Goal: Task Accomplishment & Management: Use online tool/utility

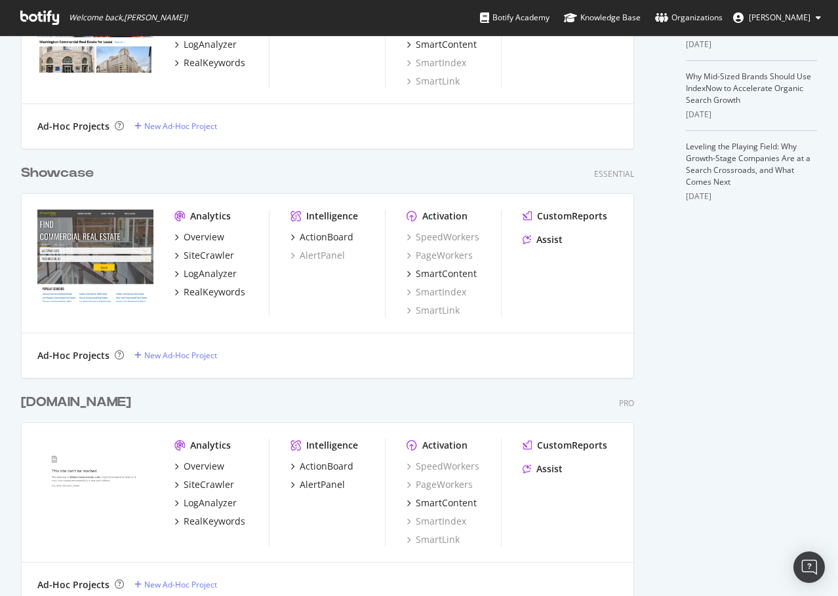
scroll to position [721, 0]
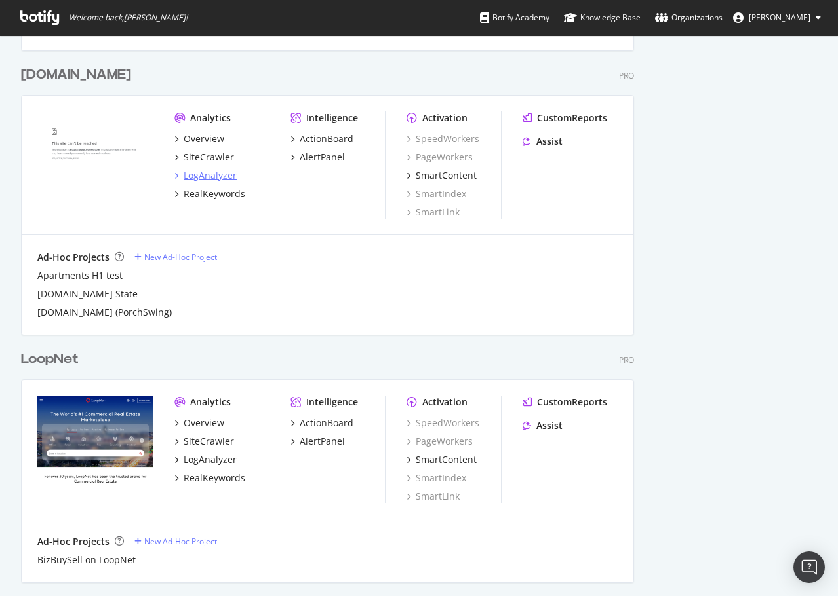
click at [211, 181] on div "LogAnalyzer" at bounding box center [210, 175] width 53 height 13
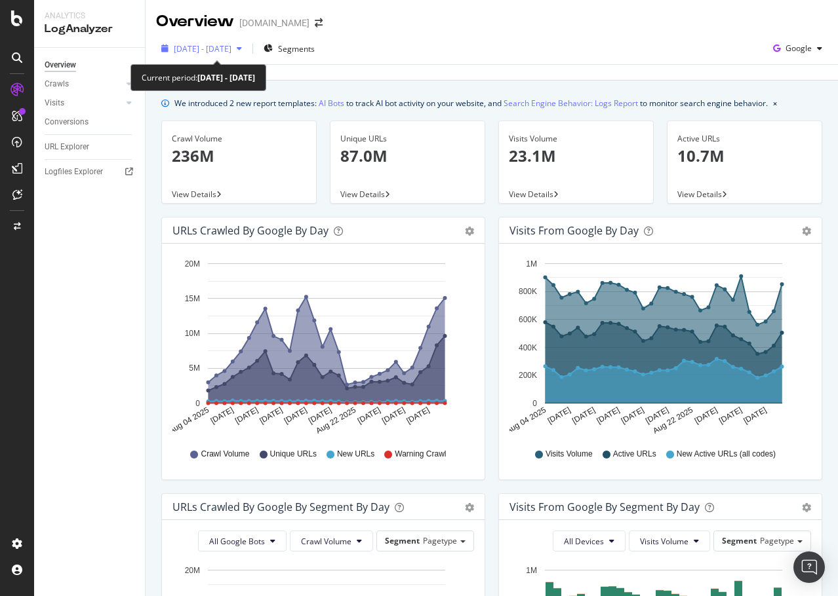
click at [231, 47] on span "[DATE] - [DATE]" at bounding box center [203, 48] width 58 height 11
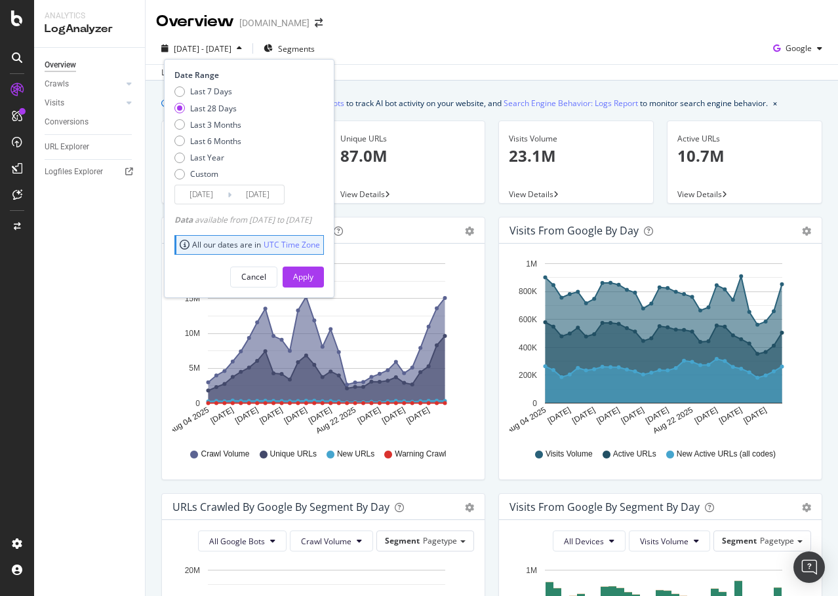
click at [199, 189] on input "[DATE]" at bounding box center [201, 194] width 52 height 18
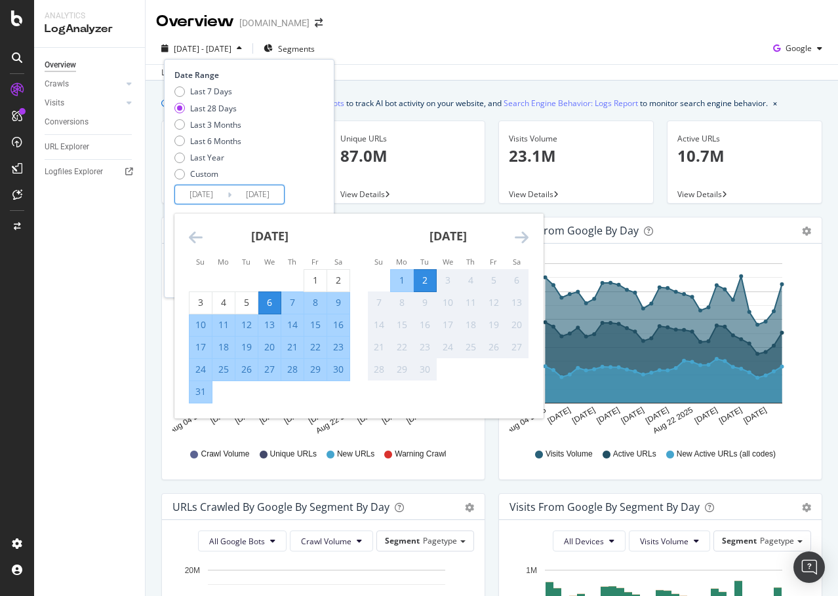
click at [199, 233] on icon "Move backward to switch to the previous month." at bounding box center [196, 237] width 14 height 16
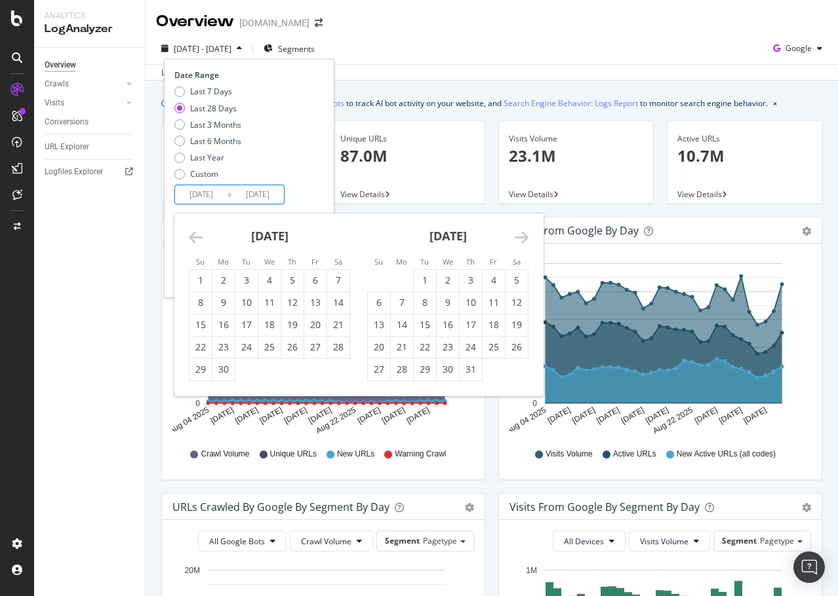
click at [198, 233] on icon "Move backward to switch to the previous month." at bounding box center [196, 237] width 14 height 16
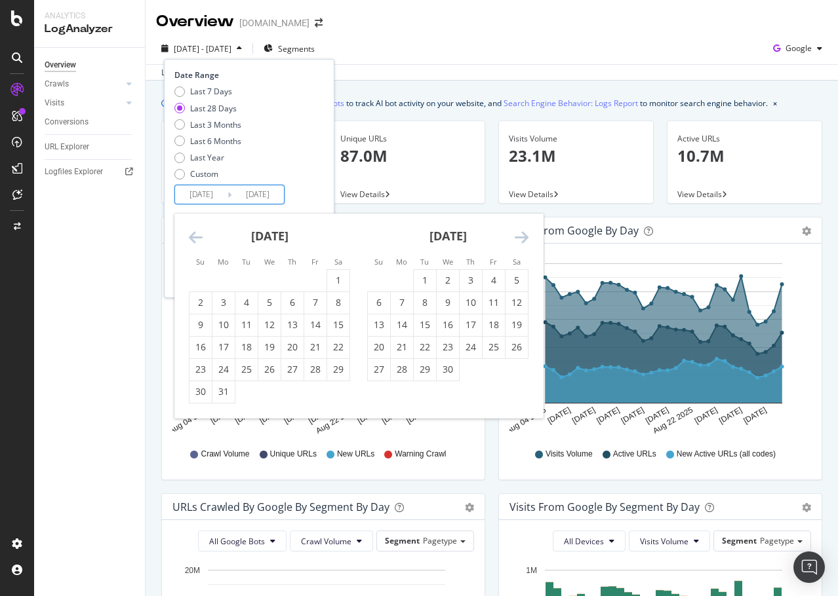
click at [198, 233] on icon "Move backward to switch to the previous month." at bounding box center [196, 237] width 14 height 16
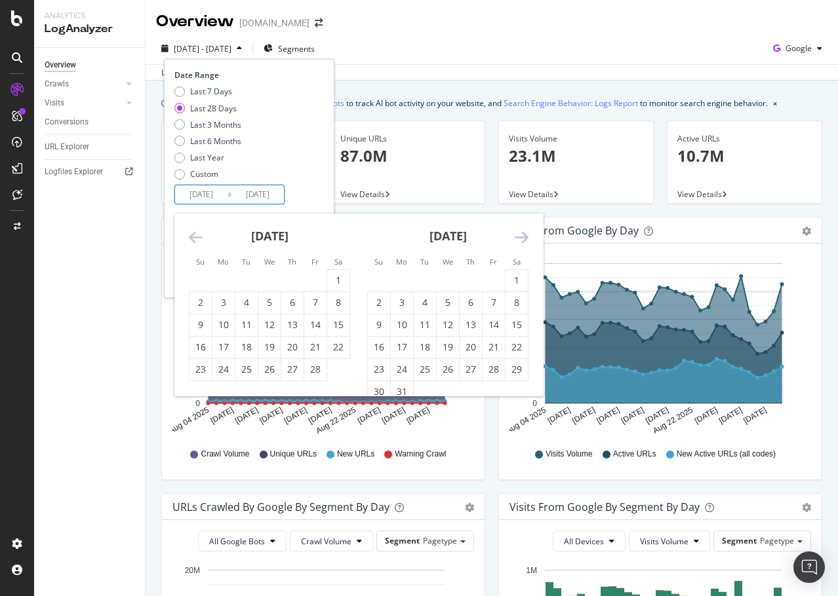
click at [524, 229] on icon "Move forward to switch to the next month." at bounding box center [522, 237] width 14 height 16
click at [191, 231] on icon "Move backward to switch to the previous month." at bounding box center [196, 237] width 14 height 16
click at [440, 280] on div "1" at bounding box center [448, 280] width 22 height 13
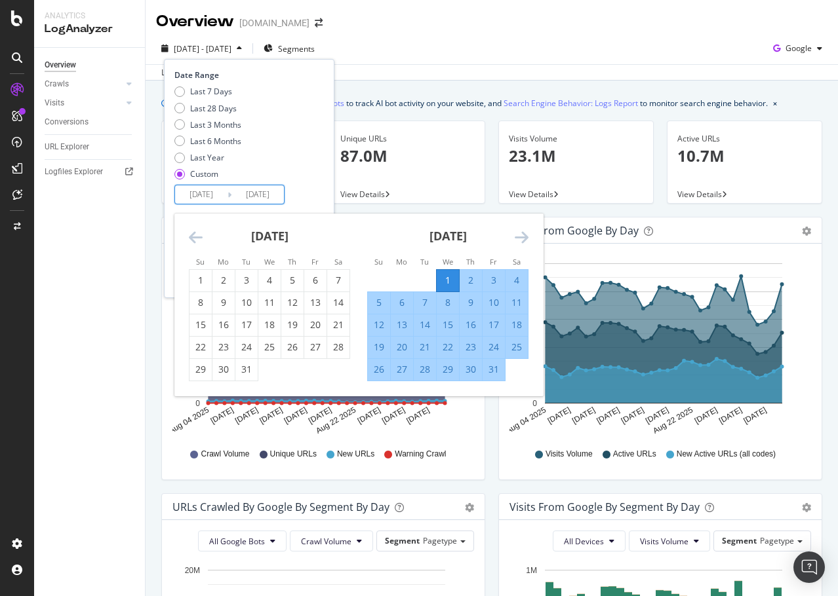
drag, startPoint x: 299, startPoint y: 147, endPoint x: 380, endPoint y: 191, distance: 92.4
click at [298, 147] on div "Last 7 Days Last 28 Days Last 3 Months Last 6 Months Last Year Custom" at bounding box center [247, 135] width 146 height 99
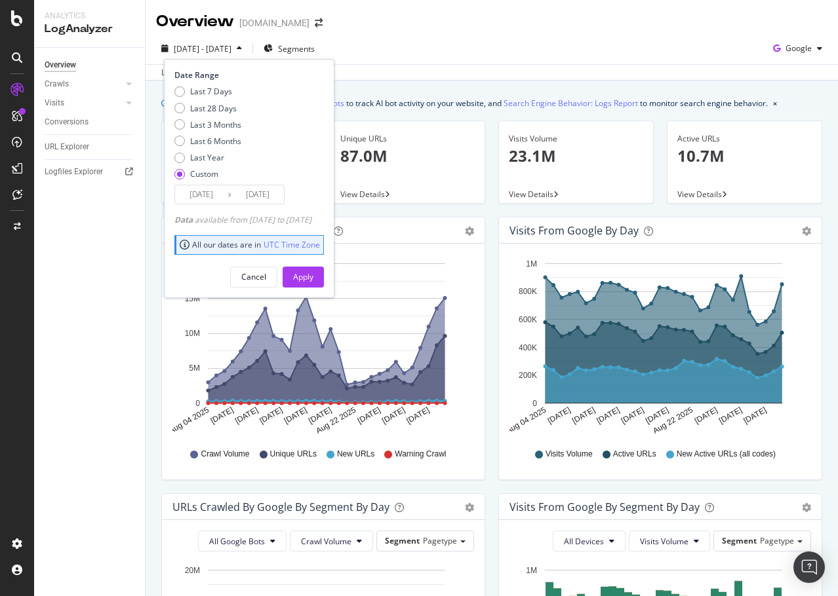
click at [205, 196] on input "[DATE]" at bounding box center [201, 194] width 52 height 18
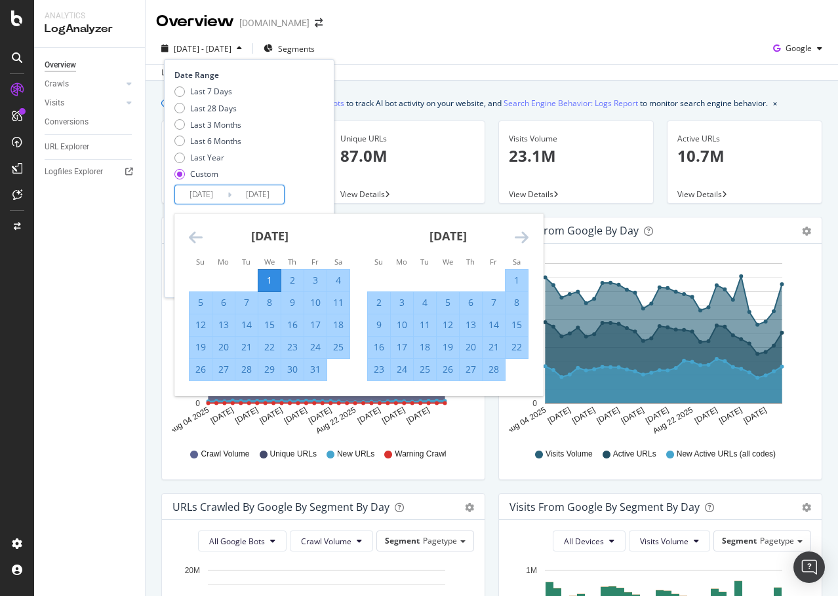
click at [188, 244] on div "[DATE] 1 2 3 4 5 6 7 8 9 10 11 12 13 14 15 16 17 18 19 20 21 22 23 24 25 26 27 …" at bounding box center [269, 298] width 178 height 168
click at [191, 240] on icon "Move backward to switch to the previous month." at bounding box center [196, 237] width 14 height 16
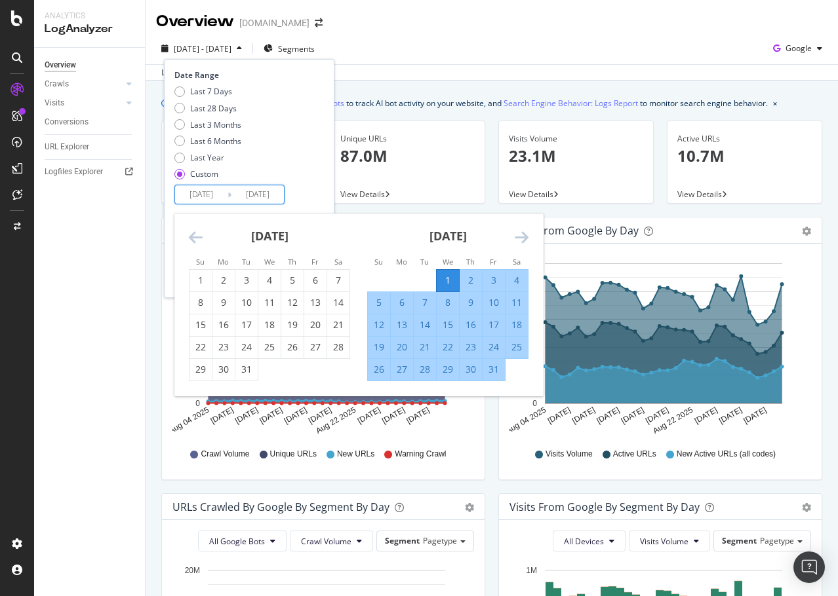
click at [191, 240] on icon "Move backward to switch to the previous month." at bounding box center [196, 237] width 14 height 16
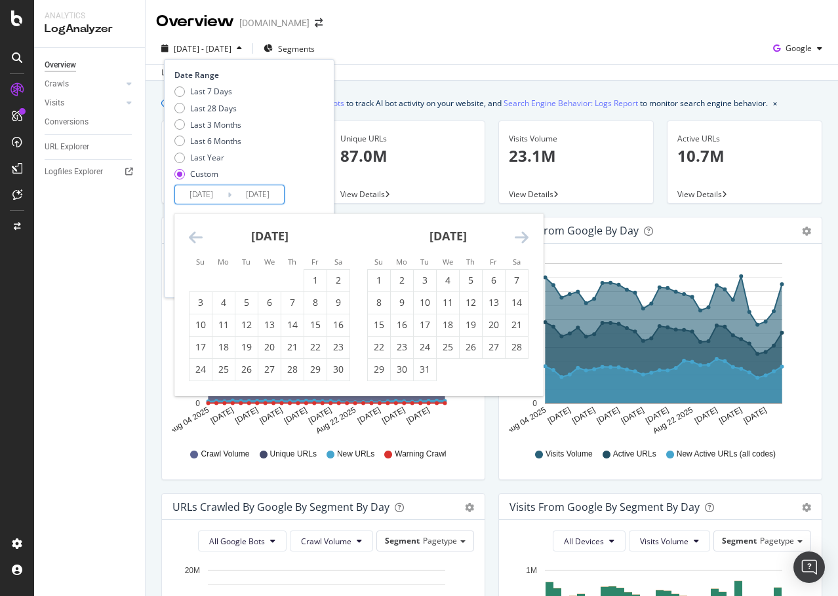
click at [191, 240] on icon "Move backward to switch to the previous month." at bounding box center [196, 237] width 14 height 16
click at [191, 239] on icon "Move backward to switch to the previous month." at bounding box center [196, 237] width 14 height 16
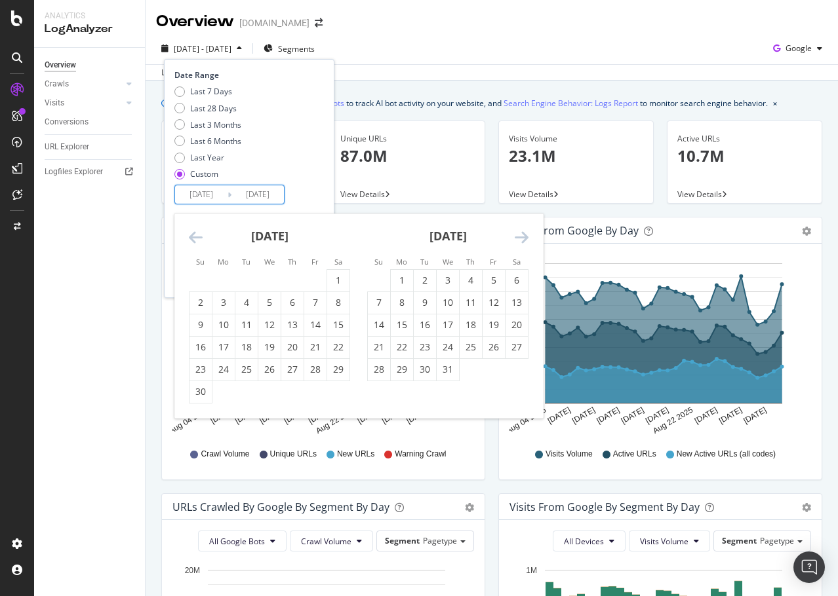
click at [191, 239] on icon "Move backward to switch to the previous month." at bounding box center [196, 237] width 14 height 16
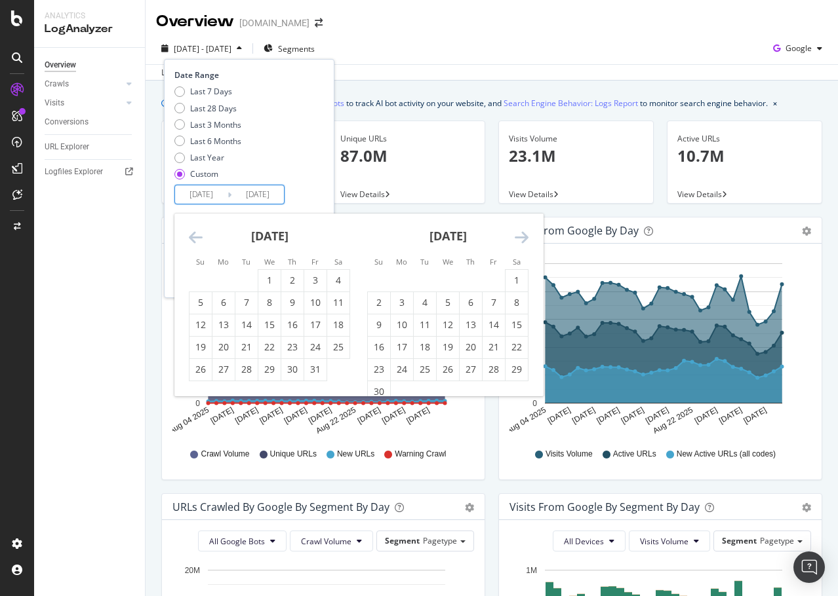
click at [191, 239] on icon "Move backward to switch to the previous month." at bounding box center [196, 237] width 14 height 16
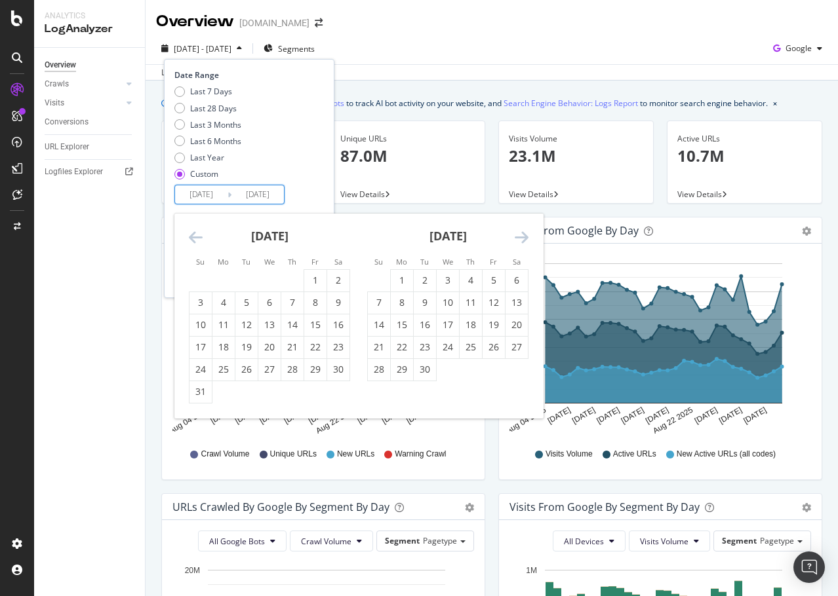
click at [392, 268] on li "Mo" at bounding box center [401, 261] width 23 height 13
click at [405, 279] on div "1" at bounding box center [402, 280] width 22 height 13
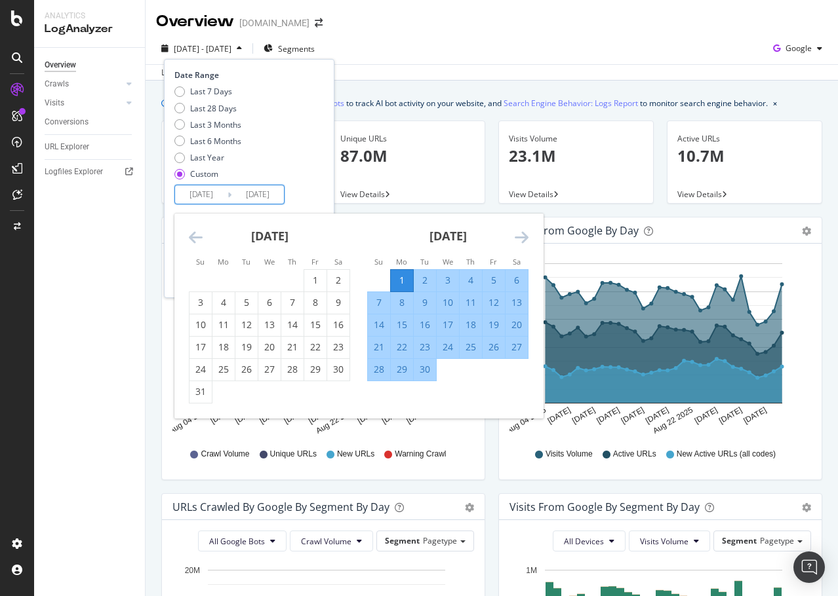
type input "[DATE]"
click at [248, 194] on input "[DATE]" at bounding box center [257, 194] width 52 height 18
click at [311, 178] on div "Last 7 Days Last 28 Days Last 3 Months Last 6 Months Last Year Custom" at bounding box center [247, 135] width 146 height 99
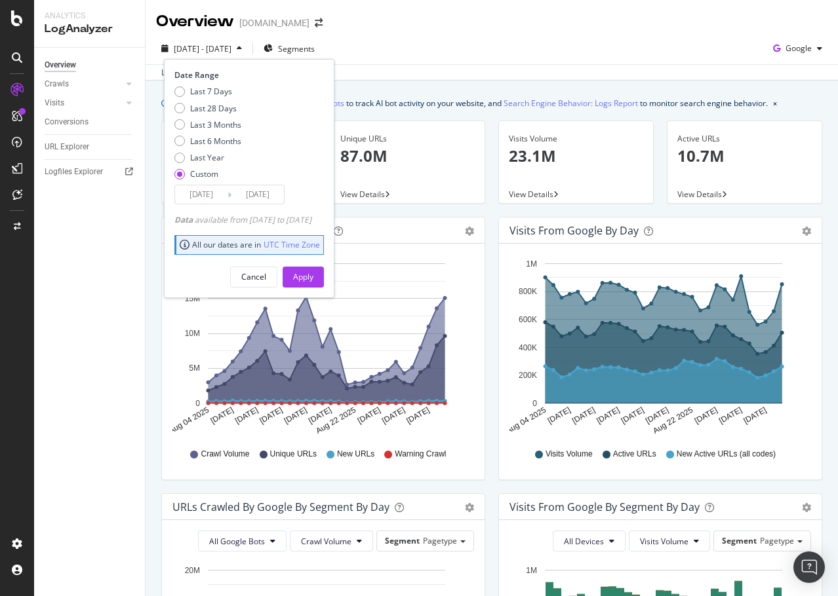
click at [324, 260] on div "Cancel Apply" at bounding box center [248, 272] width 149 height 31
click at [313, 273] on div "Apply" at bounding box center [303, 276] width 20 height 11
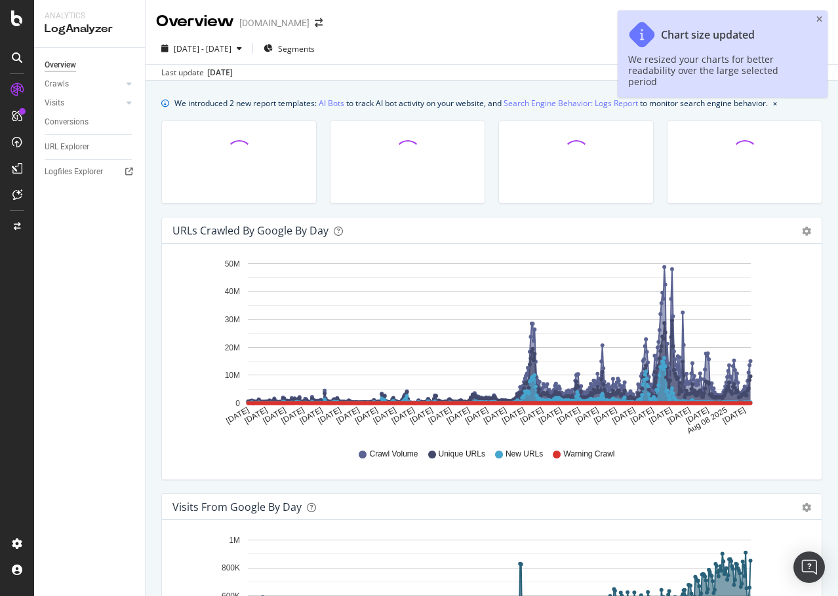
click at [518, 452] on span "New URLs" at bounding box center [523, 454] width 37 height 11
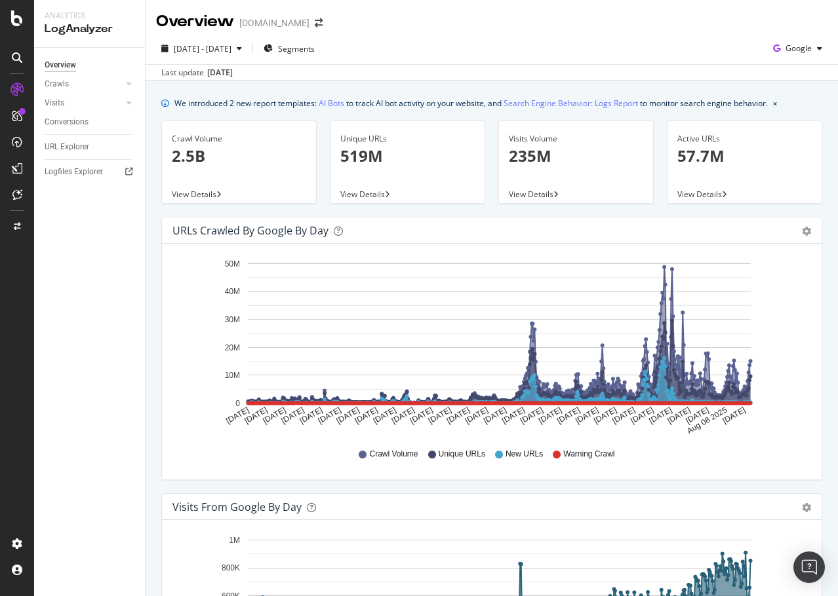
click at [378, 456] on span "Crawl Volume" at bounding box center [393, 454] width 49 height 11
click at [477, 440] on div "Crawl Volume Unique URLs New URLs Warning Crawl" at bounding box center [491, 454] width 625 height 29
click at [467, 457] on span "Unique URLs" at bounding box center [461, 454] width 47 height 11
click at [563, 449] on span "Warning Crawl" at bounding box center [588, 454] width 51 height 11
drag, startPoint x: 589, startPoint y: 440, endPoint x: 583, endPoint y: 421, distance: 19.3
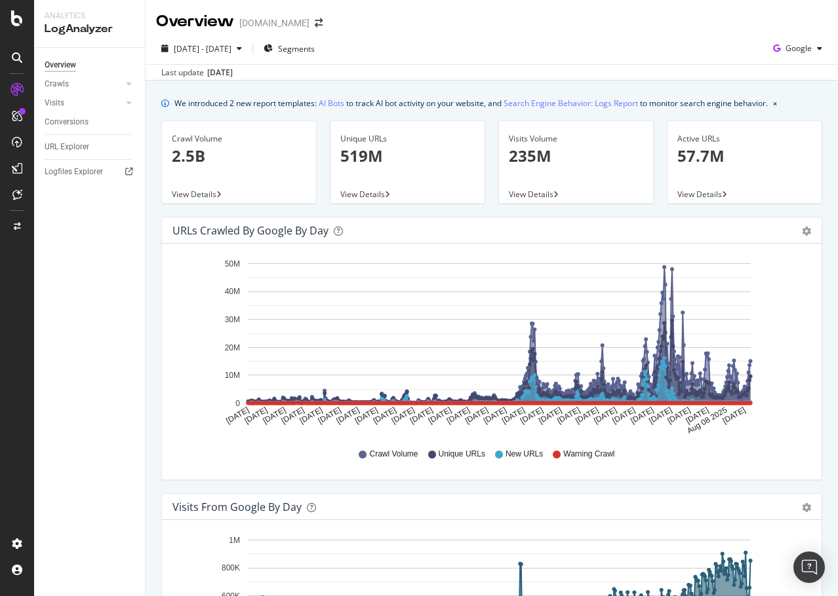
click at [589, 437] on div "[DATE] [DATE] [DATE] [DATE] [DATE] [DATE] [DATE] [DATE] [DATE] [DATE] [DATE] [D…" at bounding box center [491, 361] width 638 height 215
click at [558, 326] on rect "A chart." at bounding box center [499, 333] width 503 height 140
click at [224, 154] on p "2.5B" at bounding box center [239, 156] width 134 height 22
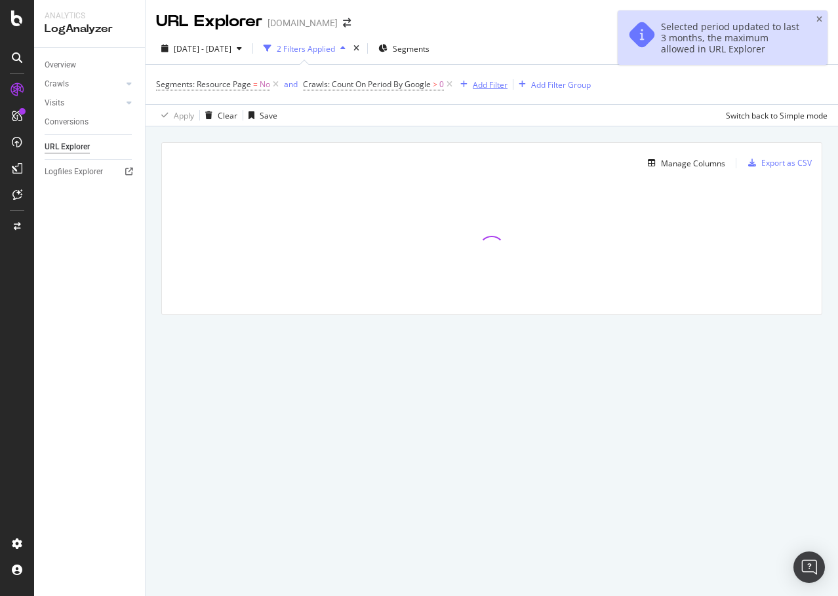
click at [484, 85] on div "Add Filter" at bounding box center [490, 84] width 35 height 11
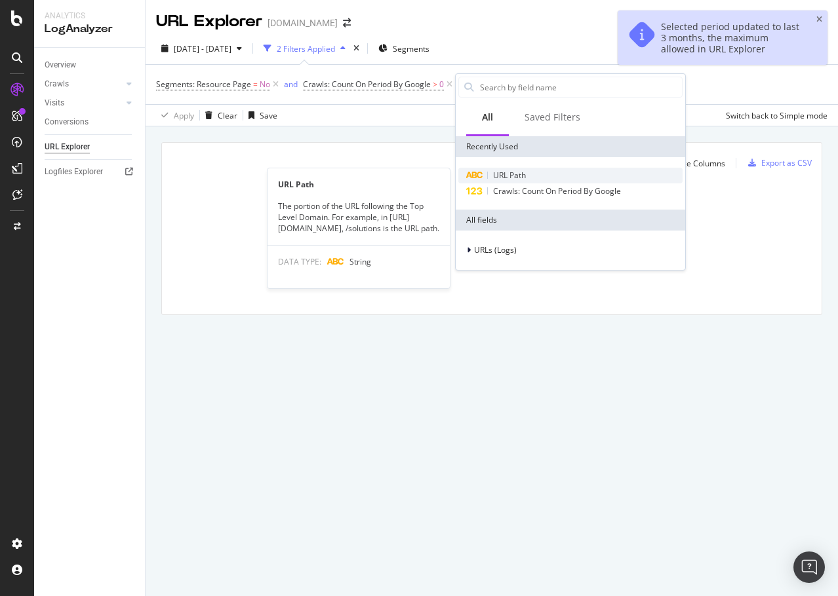
click at [505, 171] on span "URL Path" at bounding box center [509, 175] width 33 height 11
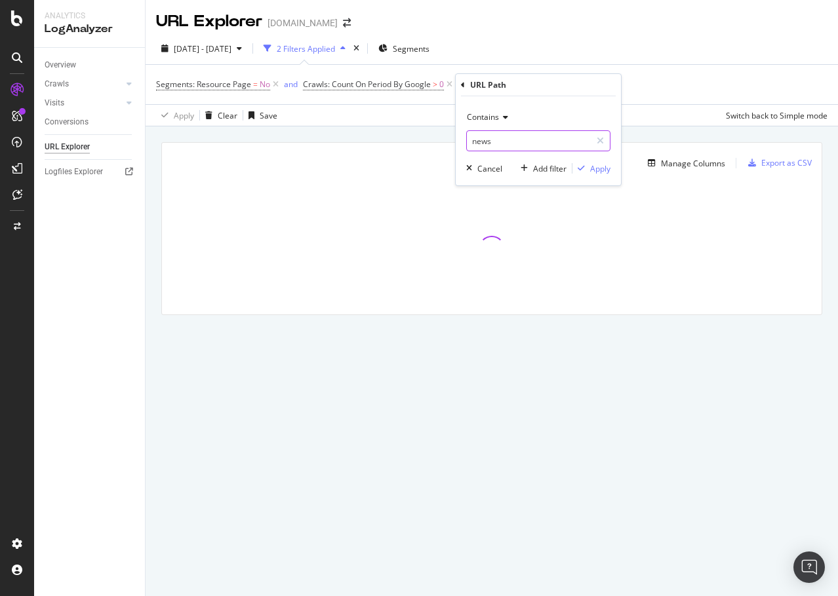
click at [486, 136] on input "news" at bounding box center [529, 140] width 124 height 21
click at [509, 115] on div "Contains" at bounding box center [538, 117] width 144 height 21
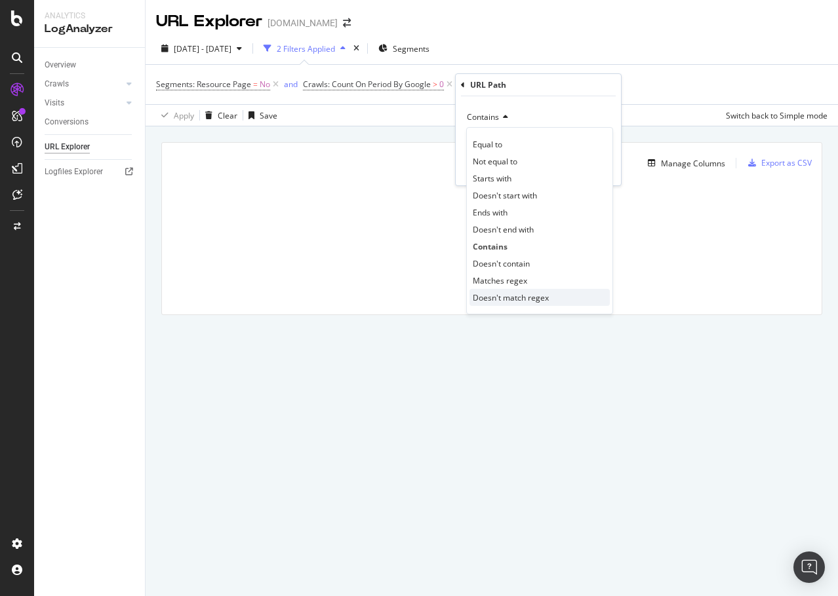
click at [528, 300] on span "Doesn't match regex" at bounding box center [511, 297] width 76 height 11
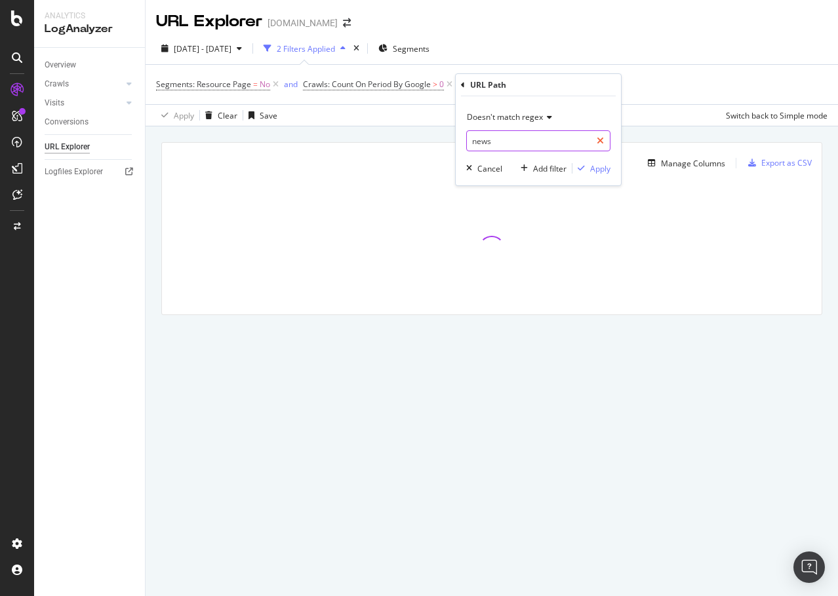
drag, startPoint x: 514, startPoint y: 147, endPoint x: 609, endPoint y: 139, distance: 95.4
click at [515, 147] on input "news" at bounding box center [529, 140] width 124 height 21
click at [604, 139] on div at bounding box center [600, 140] width 19 height 21
click at [524, 143] on input "text" at bounding box center [538, 140] width 143 height 21
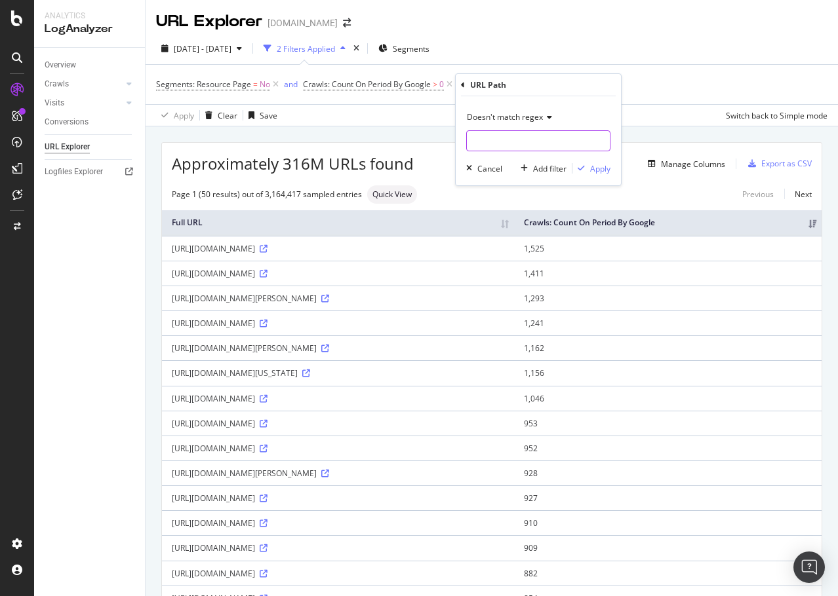
paste input ".*-(al|ak|az|ar|ca|co|ct|de|fl|ga|hi|id|il|in|ia|ks|ky|la|me|md|ma|mi|mn|ms|mo|…"
type input ".*-(al|ak|az|ar|ca|co|ct|de|fl|ga|hi|id|il|in|ia|ks|ky|la|me|md|ma|mi|mn|ms|mo|…"
click at [597, 167] on div "Apply" at bounding box center [600, 168] width 20 height 11
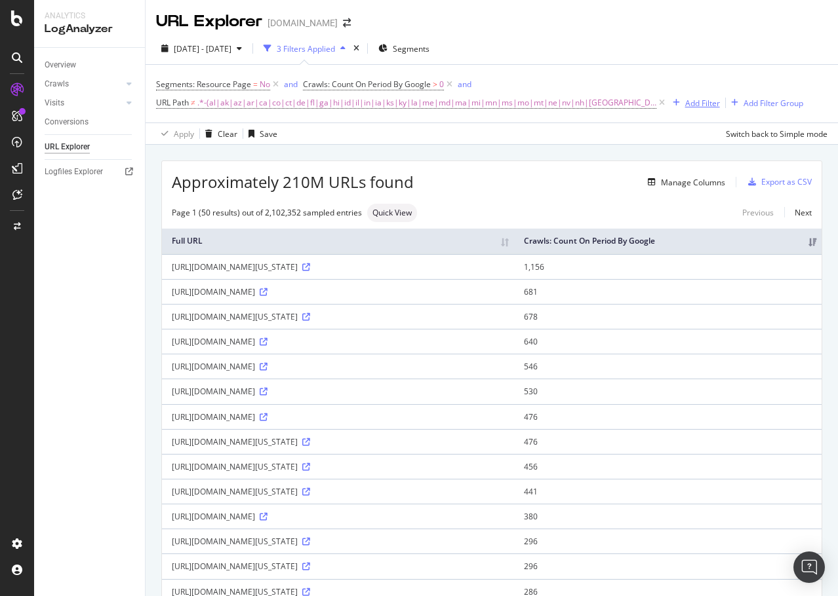
click at [700, 100] on div "Add Filter" at bounding box center [702, 103] width 35 height 11
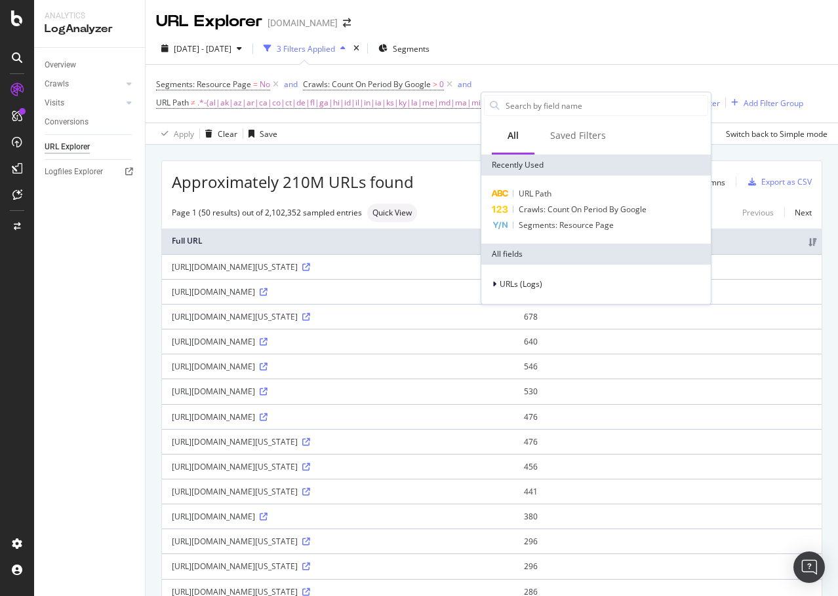
click at [399, 136] on div "Apply Clear Save Switch back to Simple mode" at bounding box center [492, 134] width 692 height 22
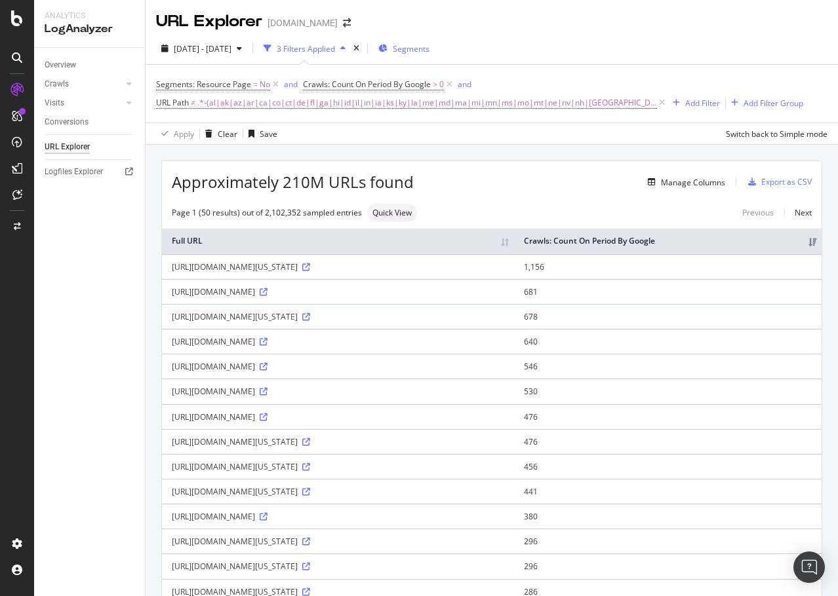
click at [429, 51] on span "Segments" at bounding box center [411, 48] width 37 height 11
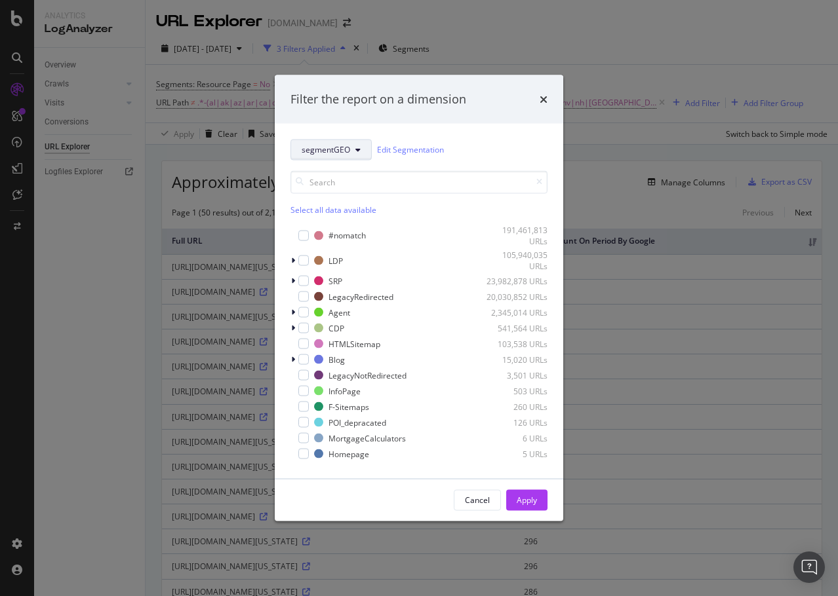
click at [328, 154] on span "segmentGEO" at bounding box center [326, 149] width 49 height 11
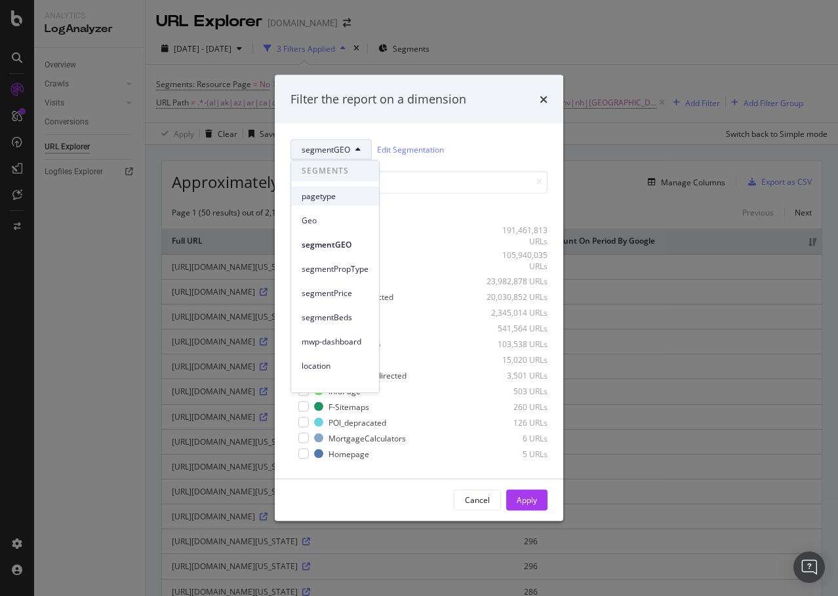
click at [330, 203] on div "pagetype" at bounding box center [335, 196] width 88 height 19
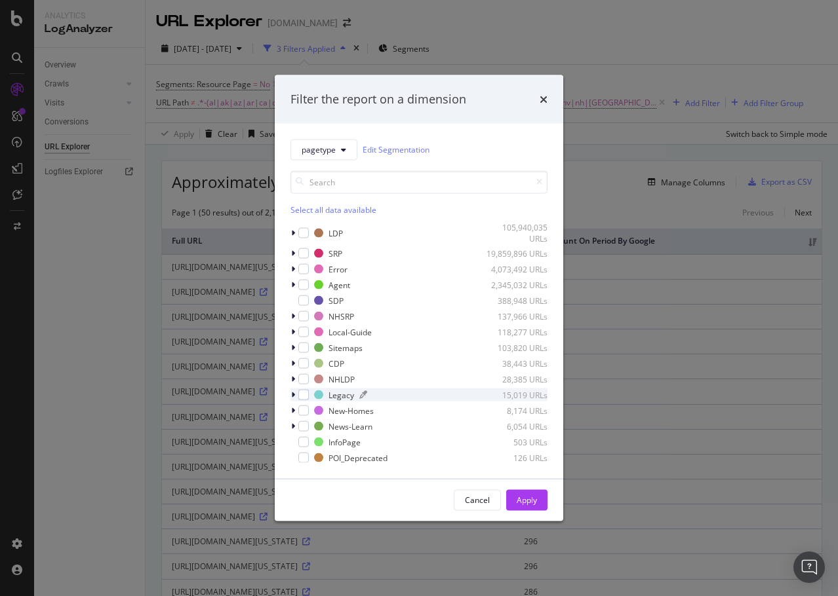
scroll to position [60, 0]
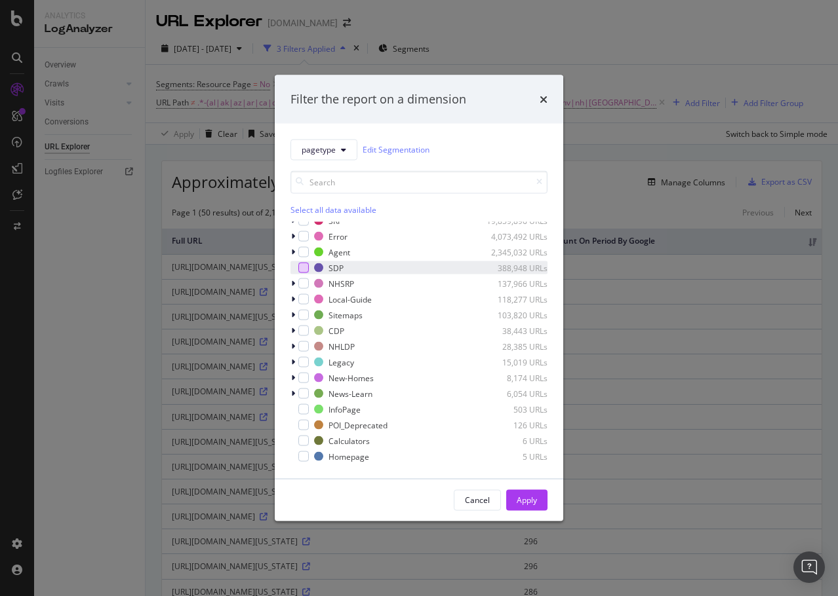
click at [302, 266] on div "modal" at bounding box center [303, 268] width 10 height 10
click at [514, 499] on button "Apply" at bounding box center [526, 500] width 41 height 21
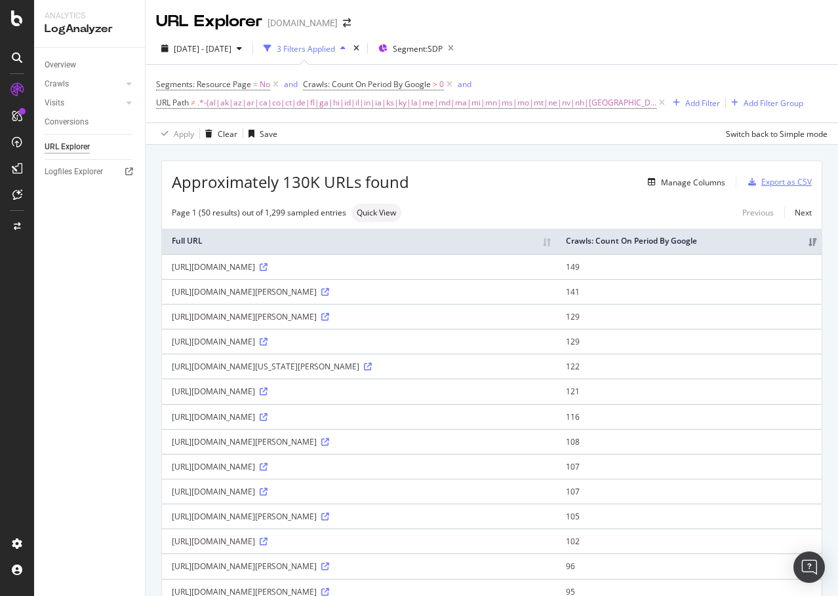
drag, startPoint x: 781, startPoint y: 182, endPoint x: 810, endPoint y: 220, distance: 47.7
click at [781, 182] on div "Export as CSV" at bounding box center [786, 181] width 50 height 11
click at [764, 180] on div "Export as CSV" at bounding box center [786, 181] width 50 height 11
click at [707, 179] on div "Manage Columns" at bounding box center [693, 182] width 64 height 11
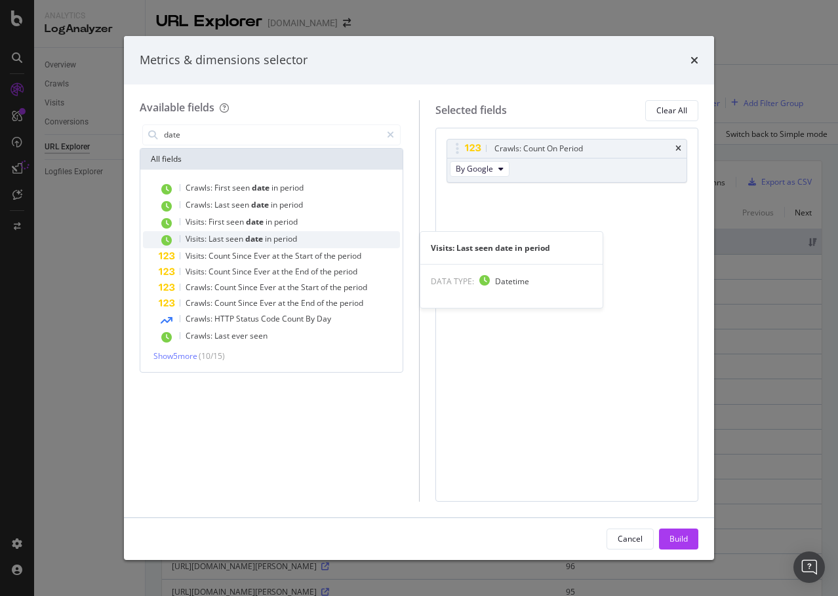
type input "date"
click at [245, 239] on span "date" at bounding box center [255, 238] width 20 height 11
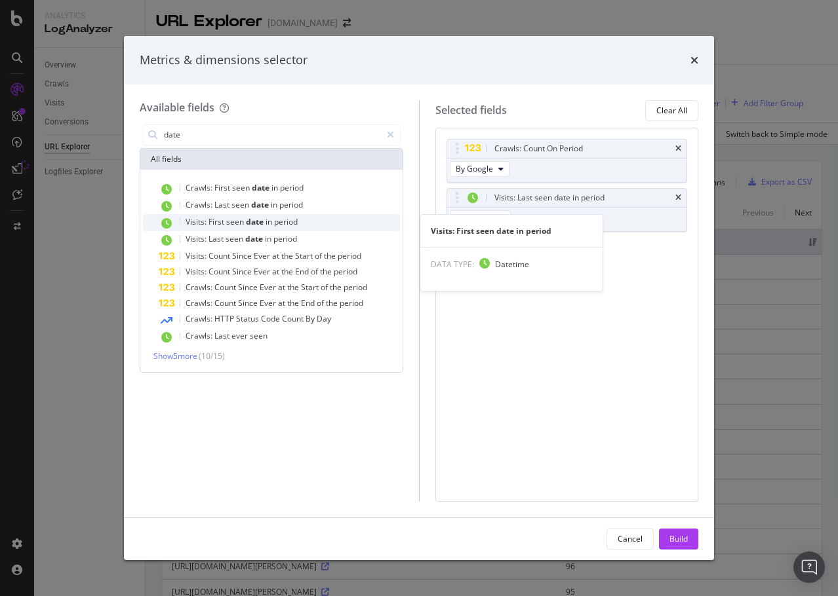
click at [233, 224] on span "seen" at bounding box center [236, 221] width 20 height 11
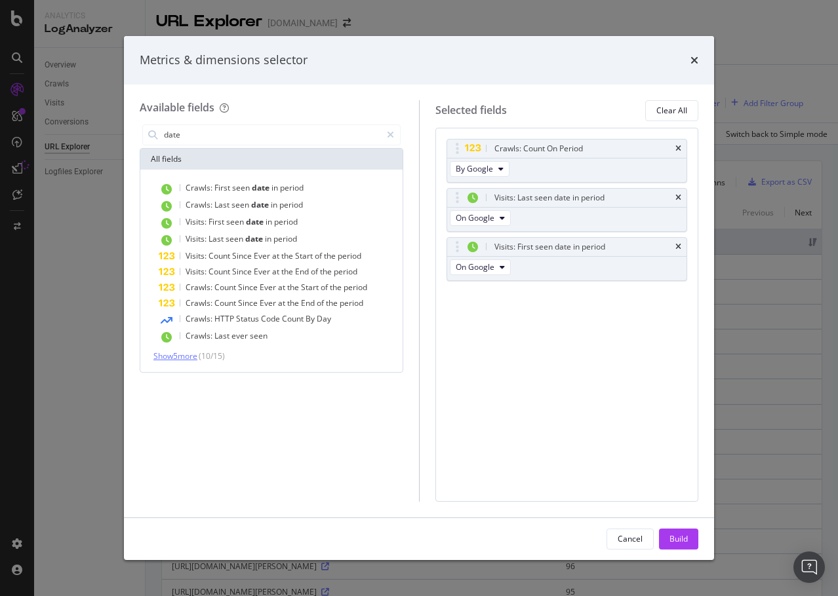
click at [186, 360] on span "Show 5 more" at bounding box center [175, 356] width 44 height 11
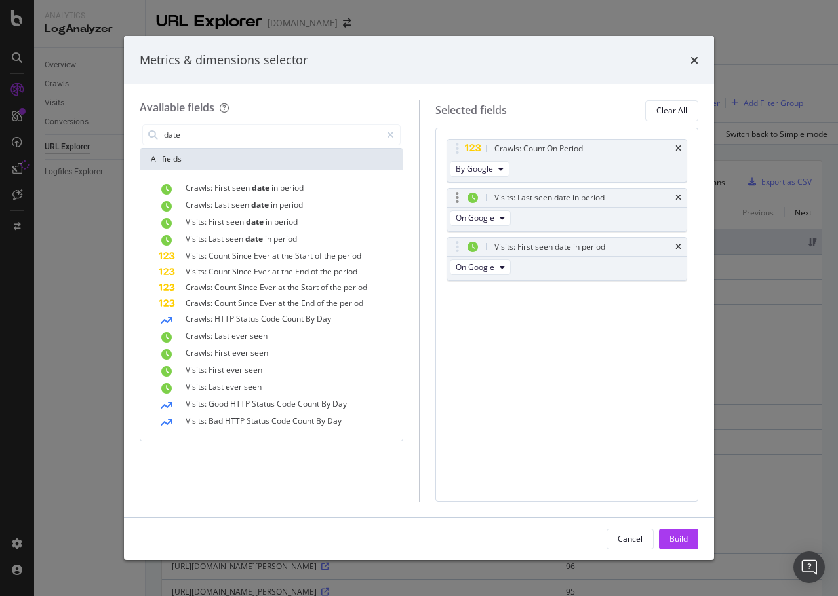
click at [682, 195] on div "Visits: Last seen date in period" at bounding box center [567, 198] width 240 height 18
click at [676, 195] on icon "times" at bounding box center [678, 198] width 6 height 8
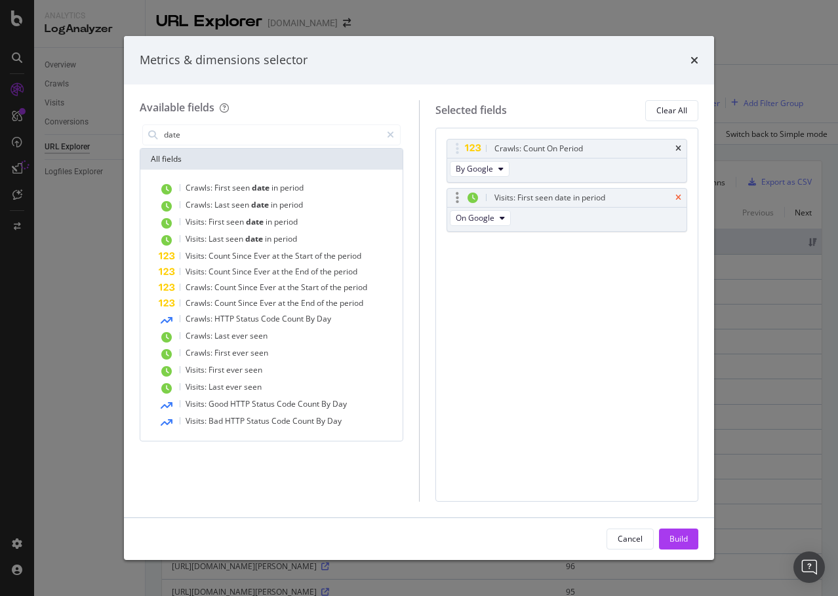
click at [679, 199] on icon "times" at bounding box center [678, 198] width 6 height 8
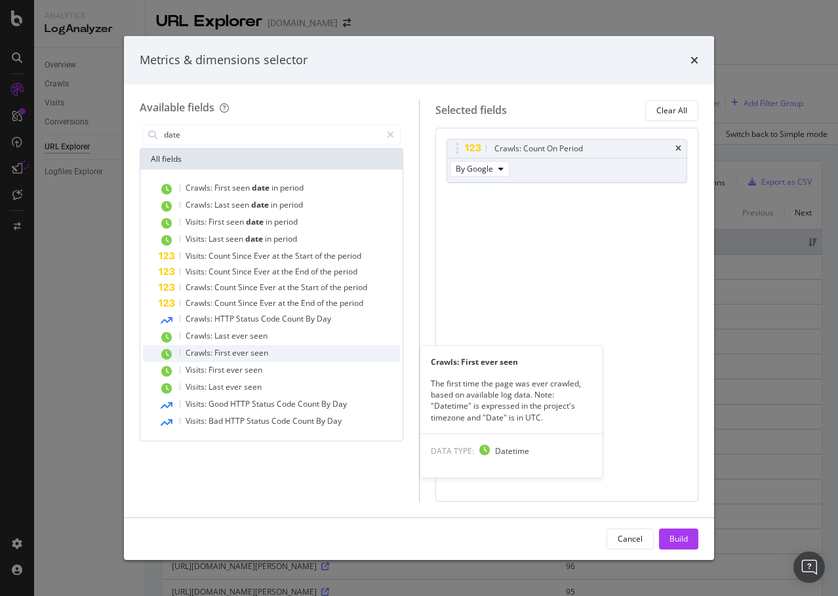
click at [239, 347] on div "Crawls: First ever seen" at bounding box center [279, 353] width 241 height 17
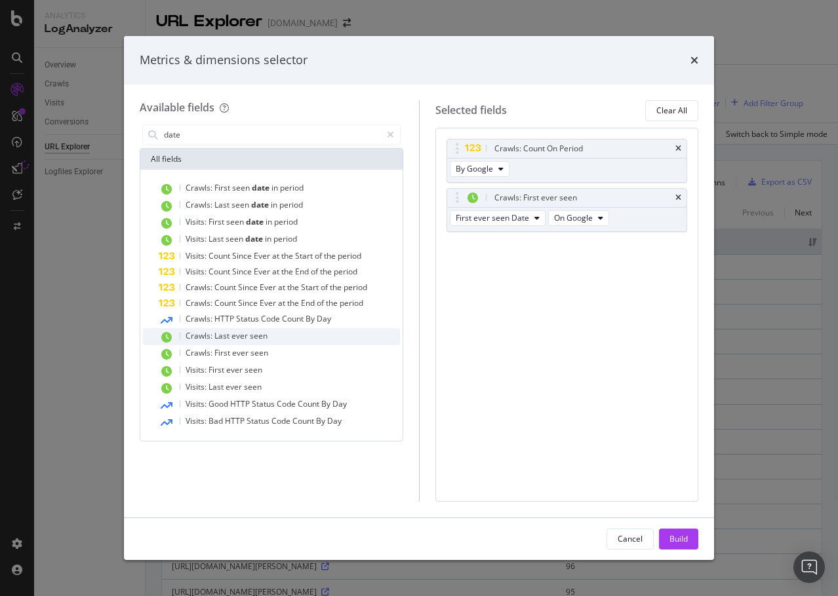
click at [250, 334] on span "seen" at bounding box center [259, 335] width 18 height 11
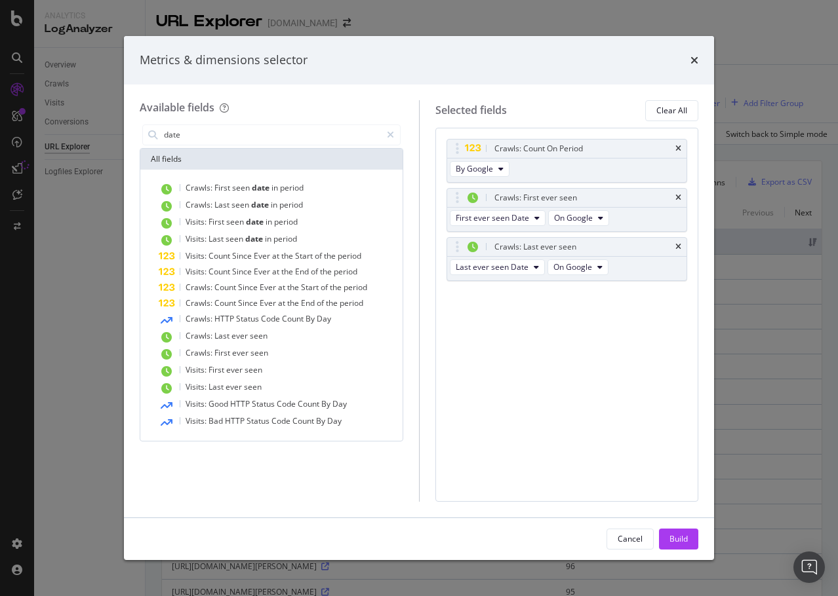
click at [686, 528] on div "Cancel Build" at bounding box center [419, 539] width 590 height 42
click at [688, 537] on button "Build" at bounding box center [678, 539] width 39 height 21
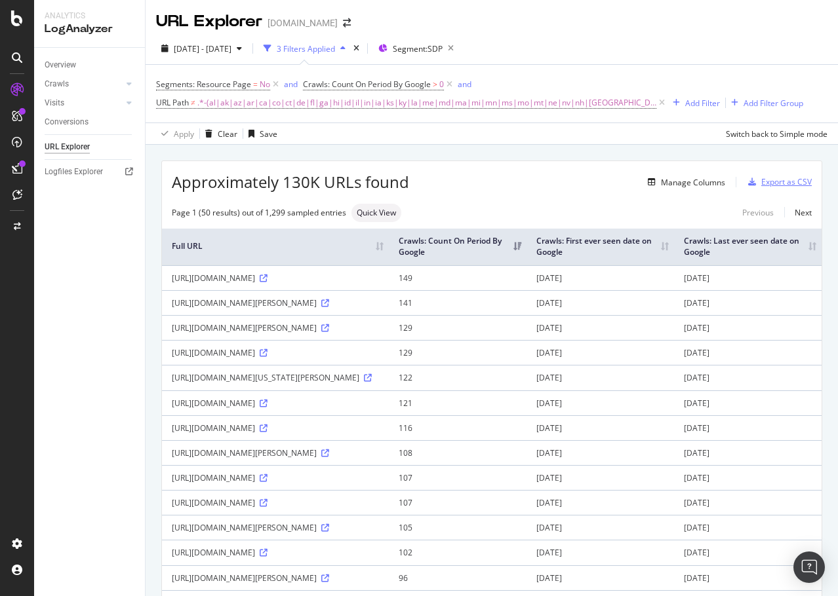
click at [761, 183] on div "Export as CSV" at bounding box center [786, 181] width 50 height 11
click at [71, 224] on div "DataExports" at bounding box center [74, 226] width 51 height 13
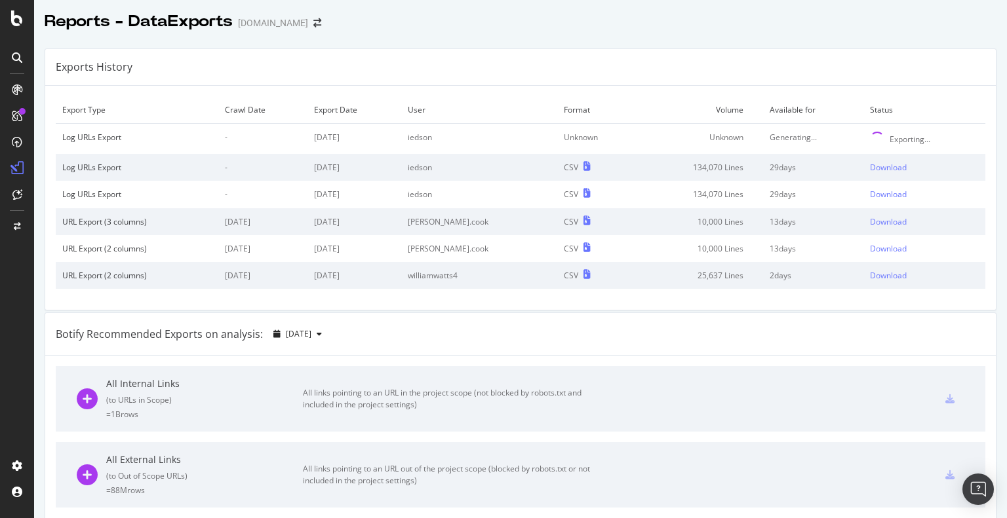
click at [503, 235] on td "[PERSON_NAME].cook" at bounding box center [479, 248] width 156 height 27
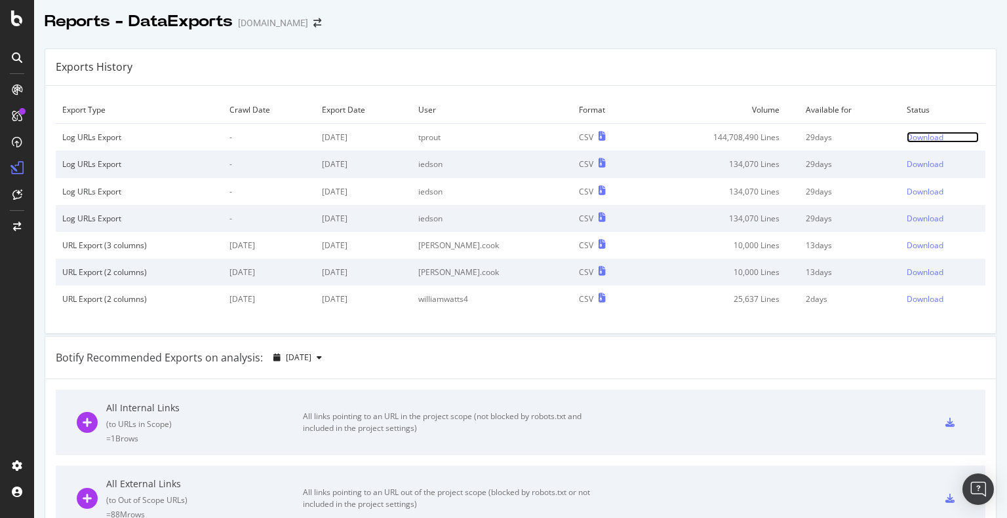
click at [906, 132] on div "Download" at bounding box center [924, 137] width 37 height 11
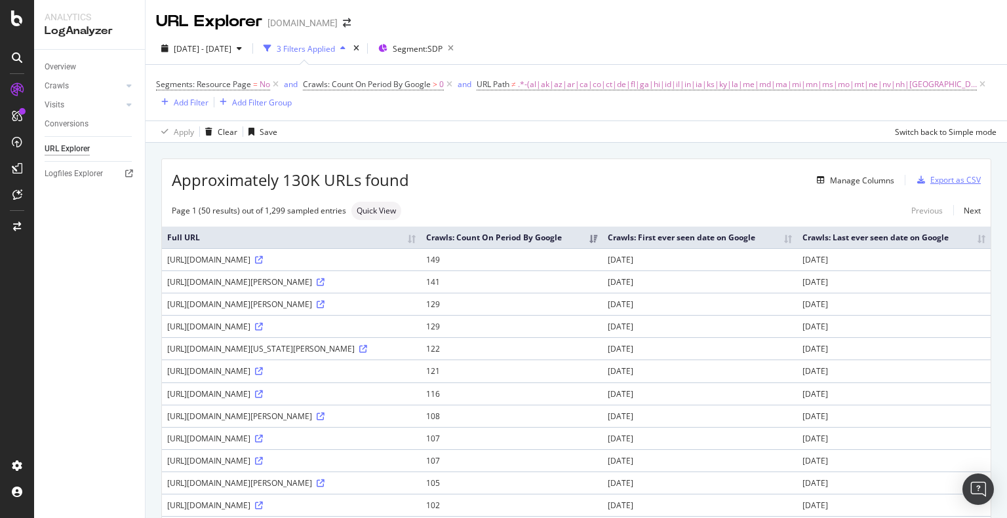
click at [933, 178] on div "Export as CSV" at bounding box center [955, 179] width 50 height 11
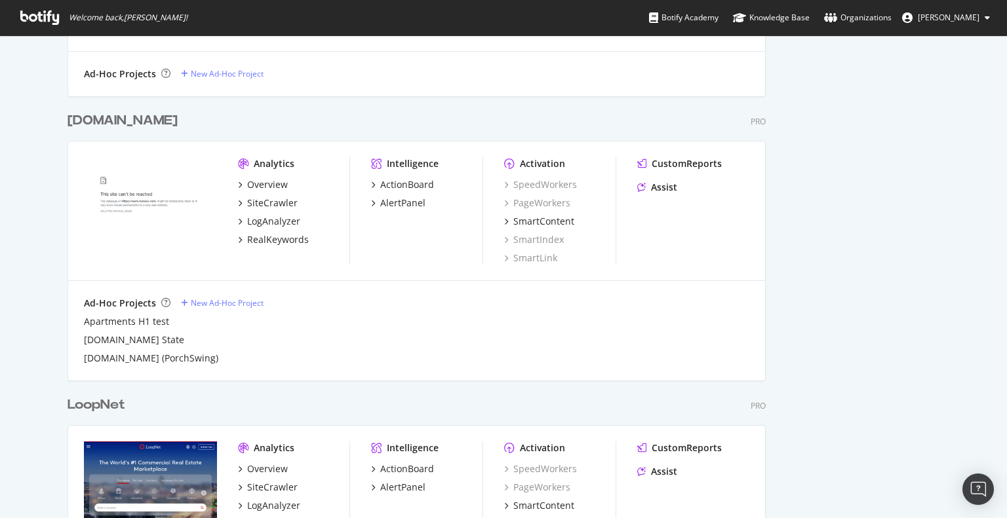
scroll to position [674, 0]
click at [254, 189] on div "Overview" at bounding box center [267, 186] width 41 height 13
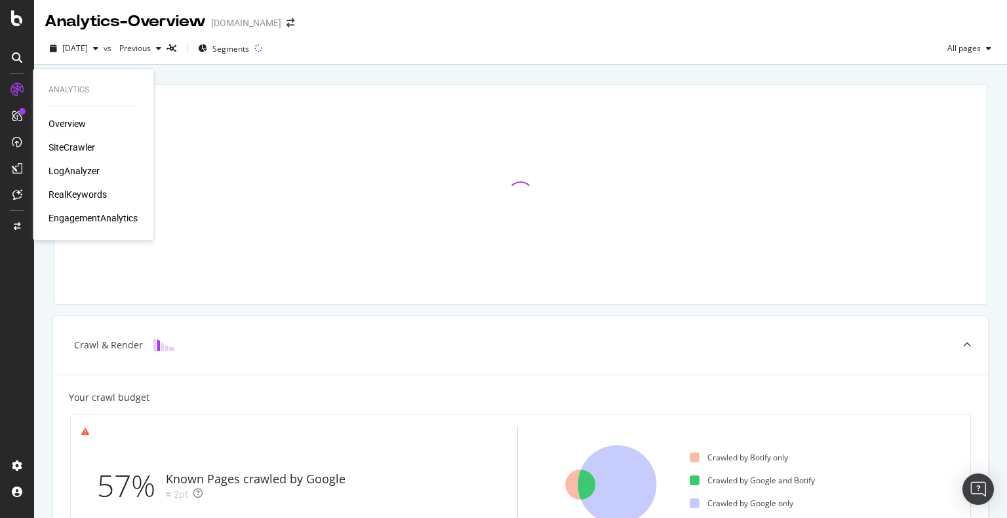
click at [79, 170] on div "LogAnalyzer" at bounding box center [74, 171] width 51 height 13
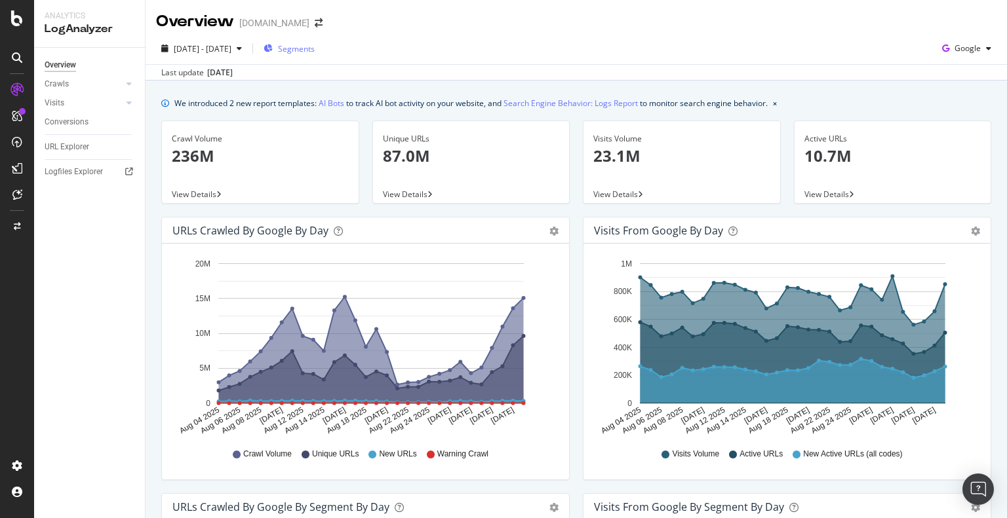
click at [315, 45] on span "Segments" at bounding box center [296, 48] width 37 height 11
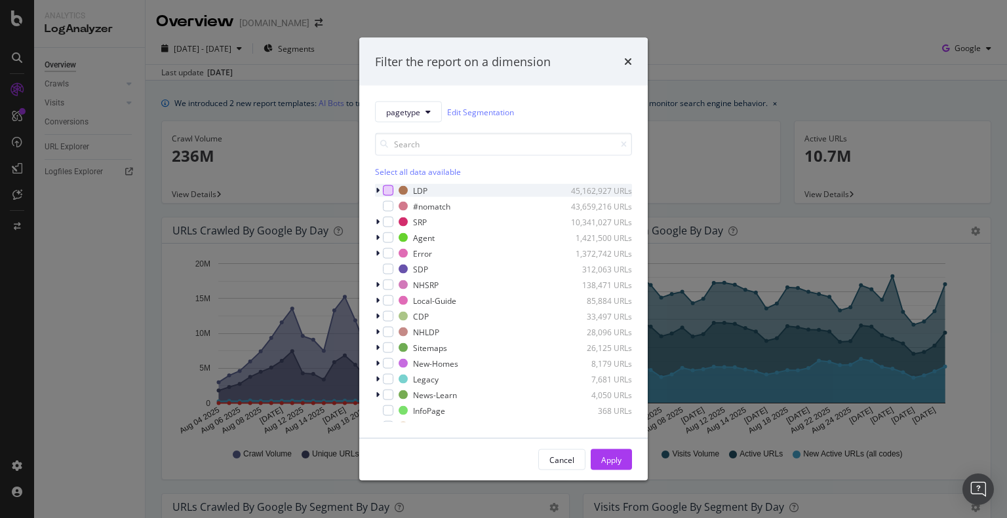
click at [390, 193] on div "modal" at bounding box center [388, 190] width 10 height 10
click at [608, 461] on div "Apply" at bounding box center [611, 459] width 20 height 11
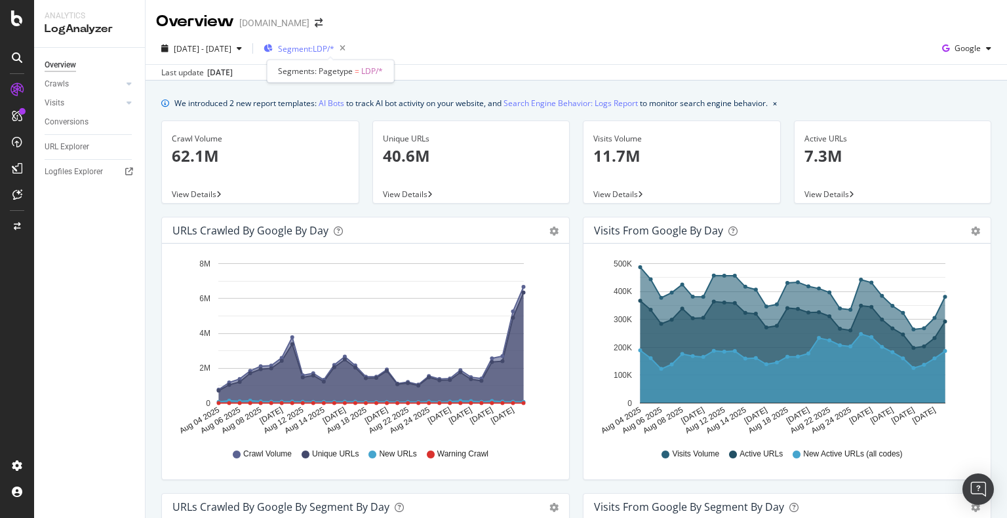
click at [334, 52] on span "Segment: LDP/*" at bounding box center [306, 48] width 56 height 11
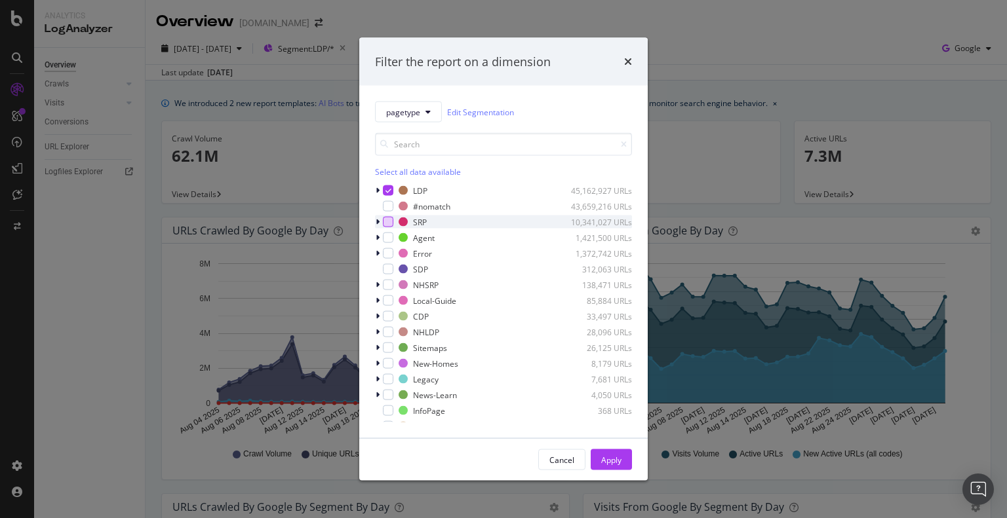
click at [387, 221] on div "modal" at bounding box center [388, 222] width 10 height 10
click at [389, 191] on icon "modal" at bounding box center [388, 190] width 6 height 7
click at [623, 463] on button "Apply" at bounding box center [611, 460] width 41 height 21
